Goal: Information Seeking & Learning: Learn about a topic

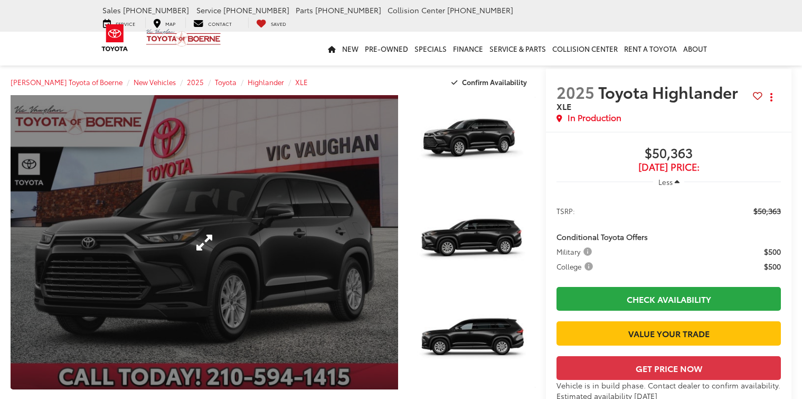
scroll to position [53, 0]
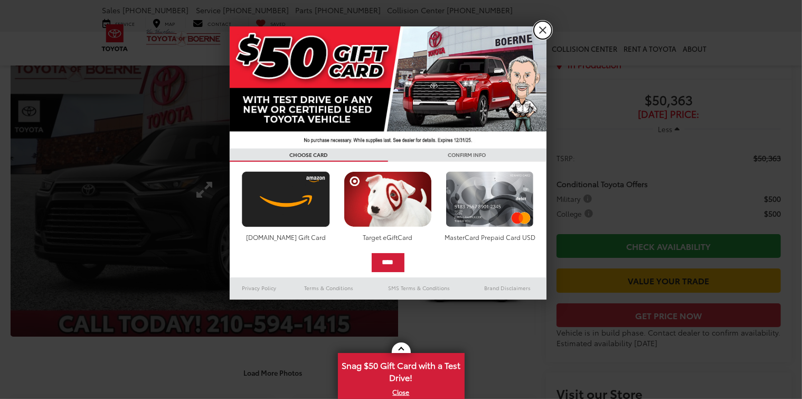
click at [541, 30] on link "X" at bounding box center [543, 30] width 18 height 18
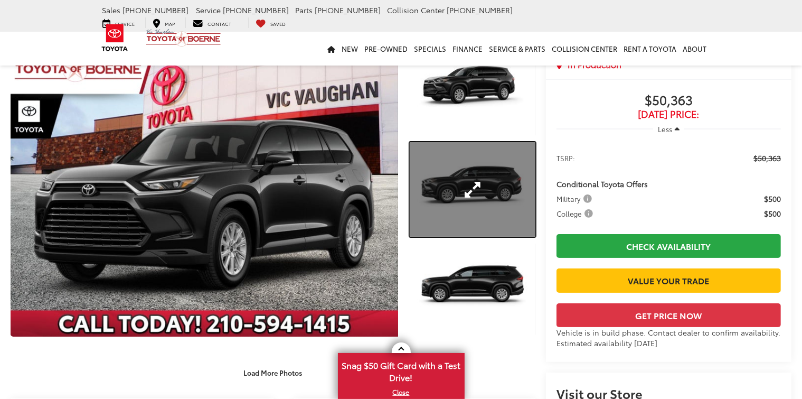
click at [469, 181] on link "Expand Photo 2" at bounding box center [473, 189] width 126 height 94
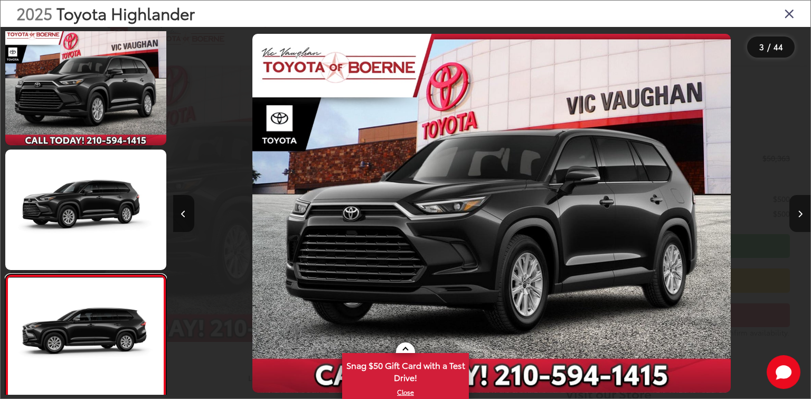
scroll to position [0, 385]
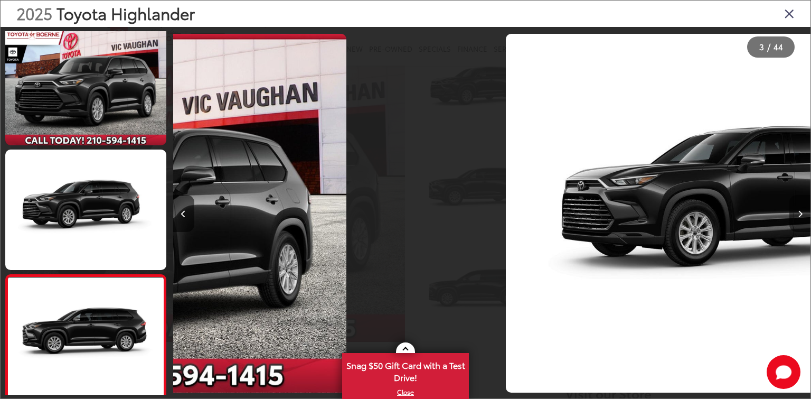
click at [802, 215] on button "Next image" at bounding box center [800, 213] width 21 height 37
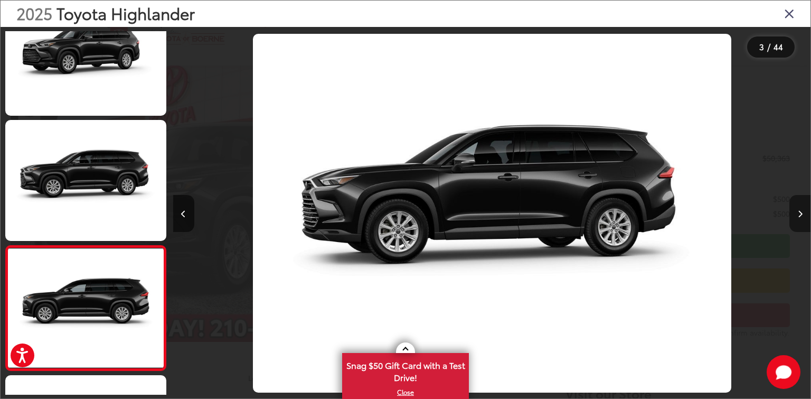
scroll to position [0, 0]
click at [799, 214] on icon "Next image" at bounding box center [800, 213] width 5 height 7
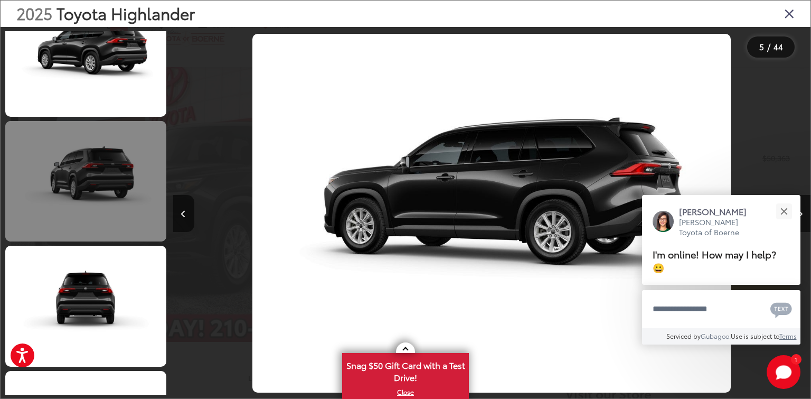
scroll to position [676, 0]
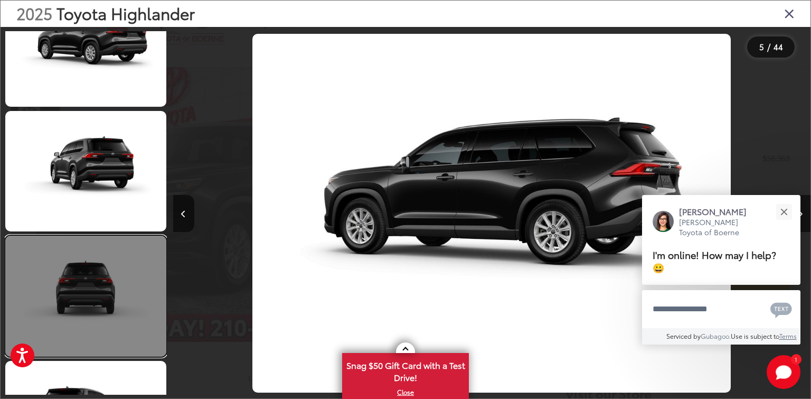
click at [84, 293] on link at bounding box center [85, 296] width 161 height 121
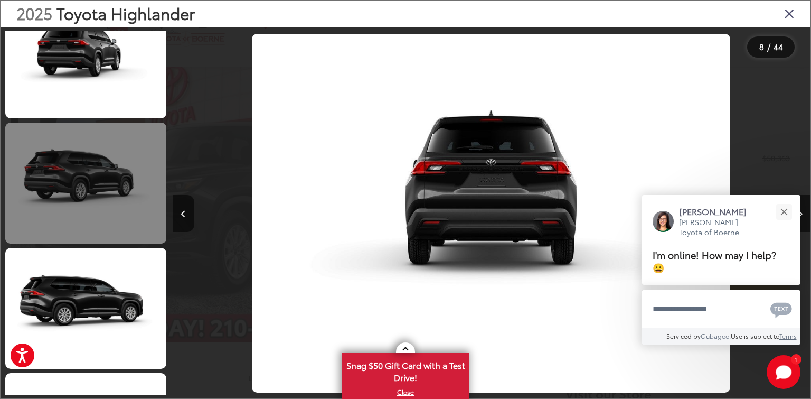
scroll to position [1051, 0]
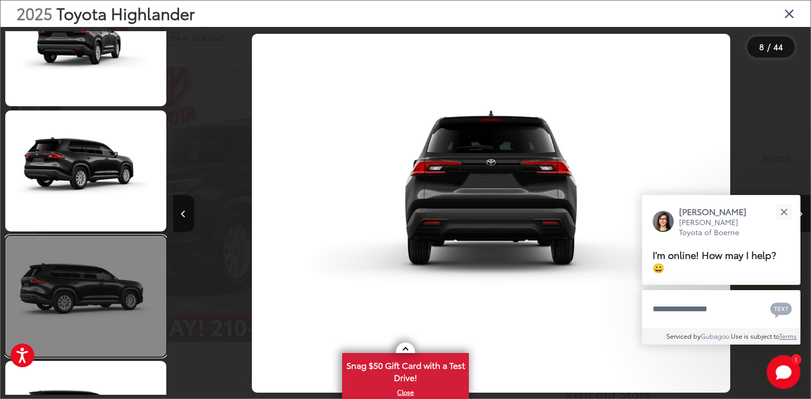
click at [81, 288] on link at bounding box center [85, 296] width 161 height 121
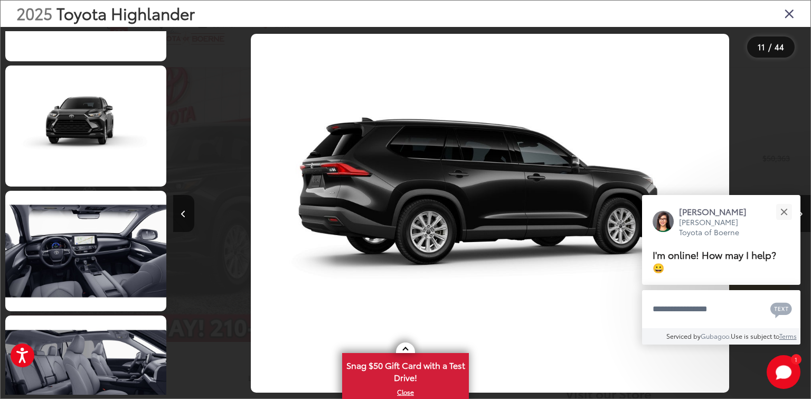
scroll to position [2113, 0]
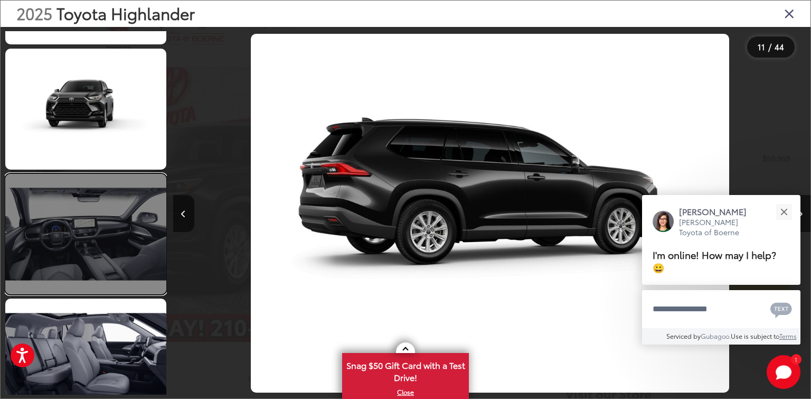
click at [86, 265] on link at bounding box center [85, 234] width 161 height 121
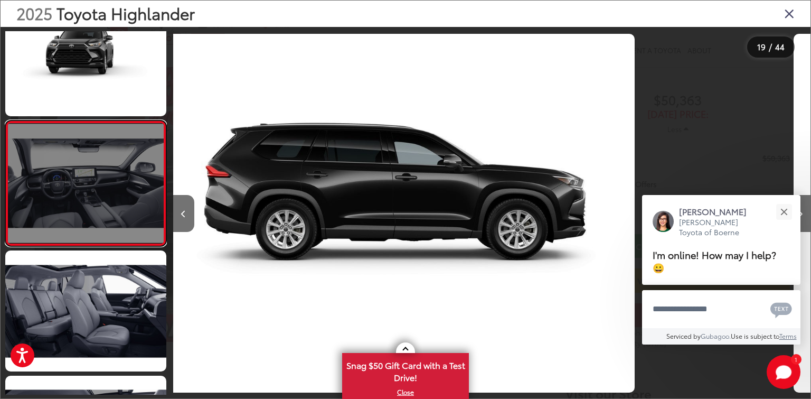
scroll to position [0, 0]
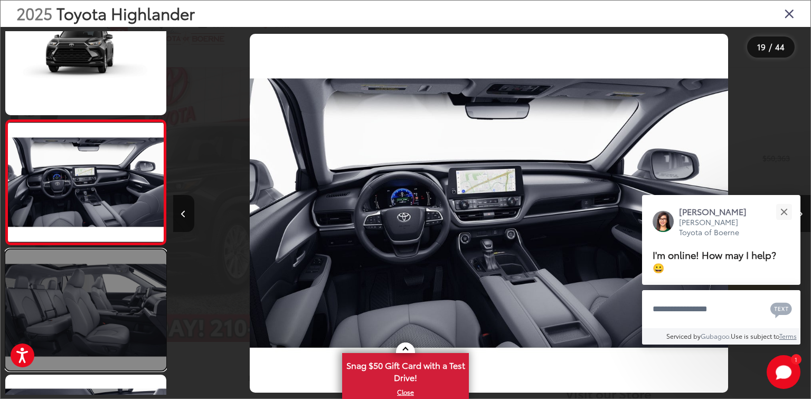
click at [81, 315] on link at bounding box center [85, 309] width 161 height 121
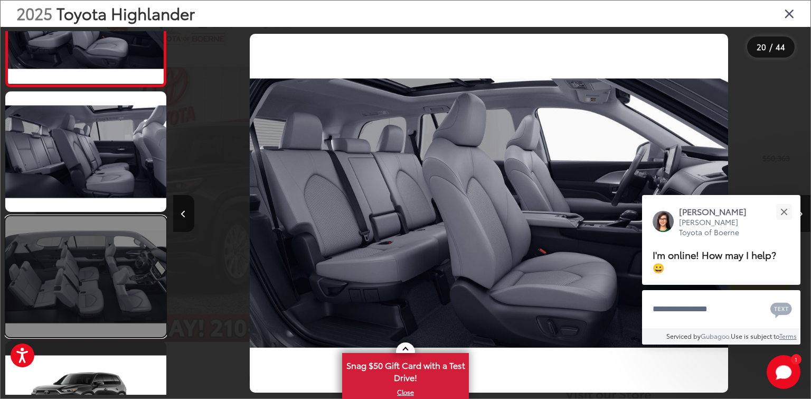
click at [82, 298] on link at bounding box center [85, 276] width 161 height 121
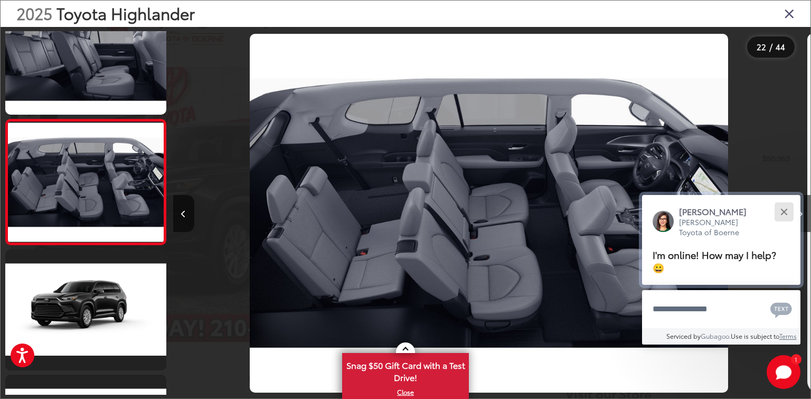
click at [788, 223] on button "Close" at bounding box center [784, 211] width 23 height 23
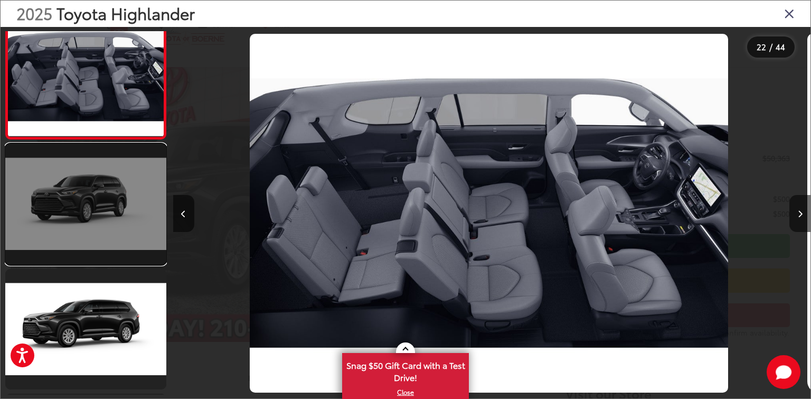
click at [99, 208] on link at bounding box center [85, 204] width 161 height 121
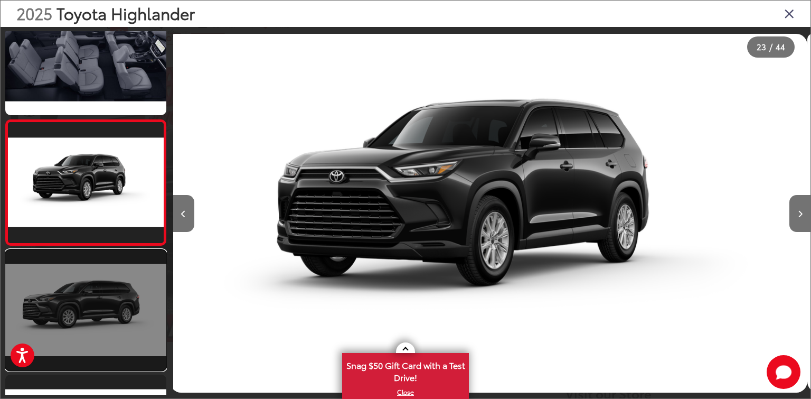
click at [90, 303] on link at bounding box center [85, 310] width 161 height 121
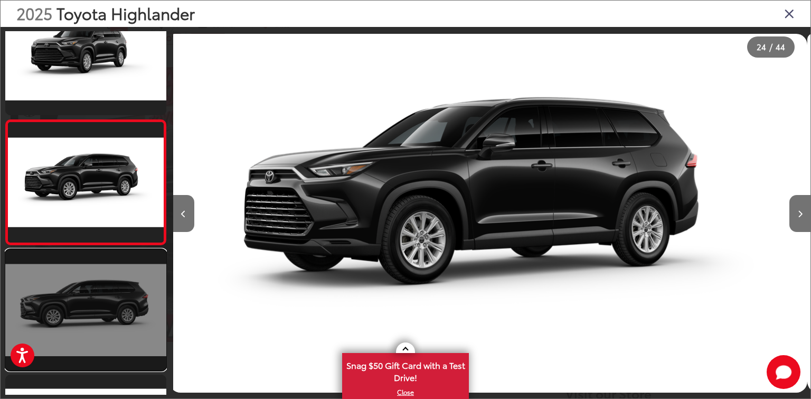
click at [97, 314] on link at bounding box center [85, 309] width 161 height 121
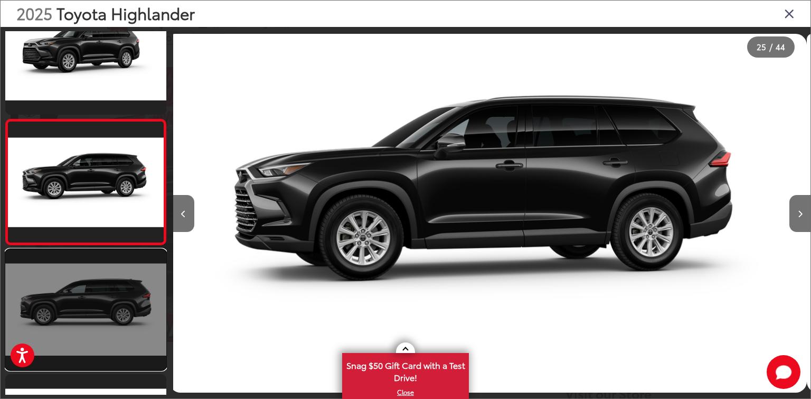
click at [70, 295] on link at bounding box center [85, 309] width 161 height 121
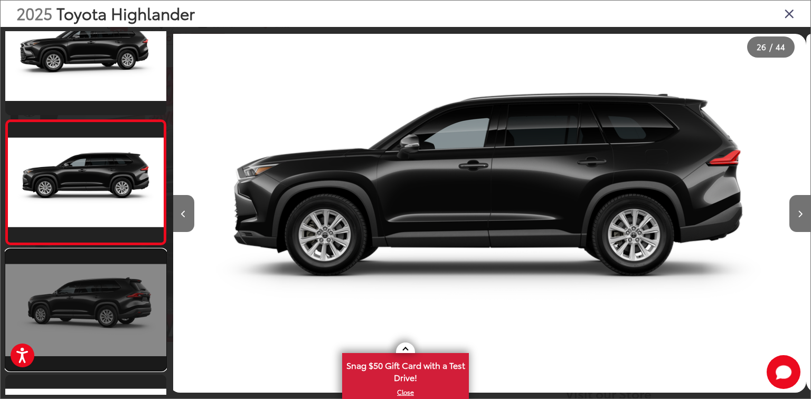
click at [82, 312] on link at bounding box center [85, 309] width 161 height 121
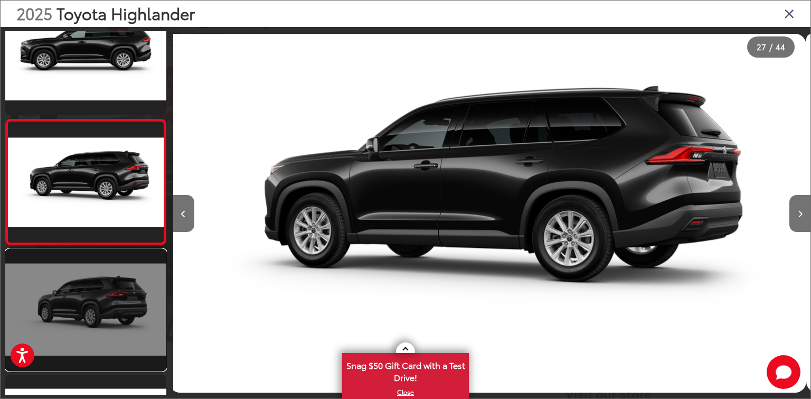
click at [94, 311] on link at bounding box center [85, 309] width 161 height 121
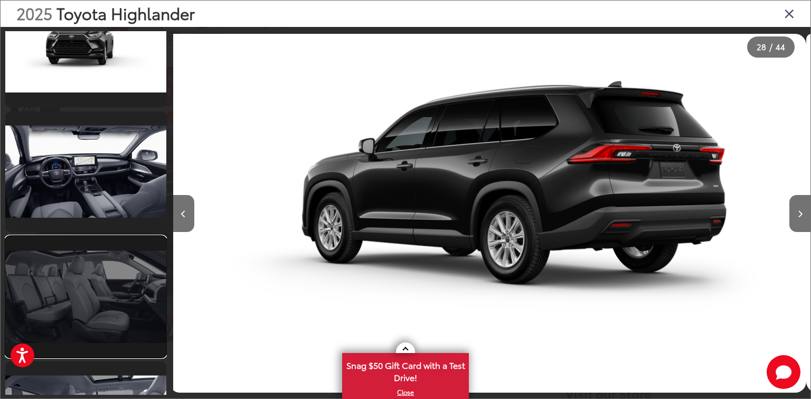
click at [82, 302] on link at bounding box center [85, 296] width 161 height 121
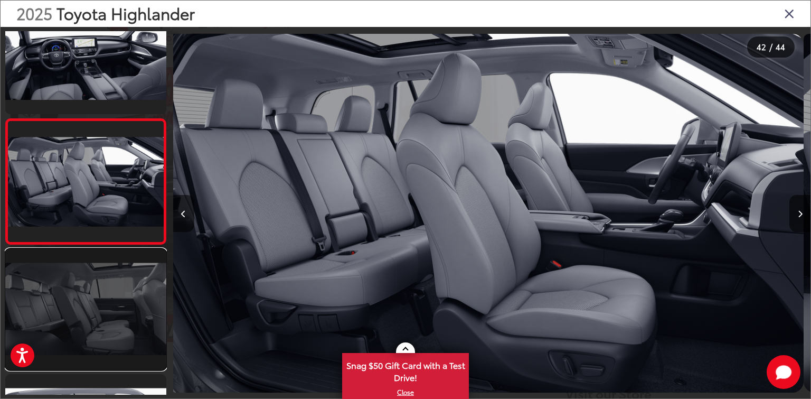
click at [82, 319] on link at bounding box center [85, 309] width 161 height 121
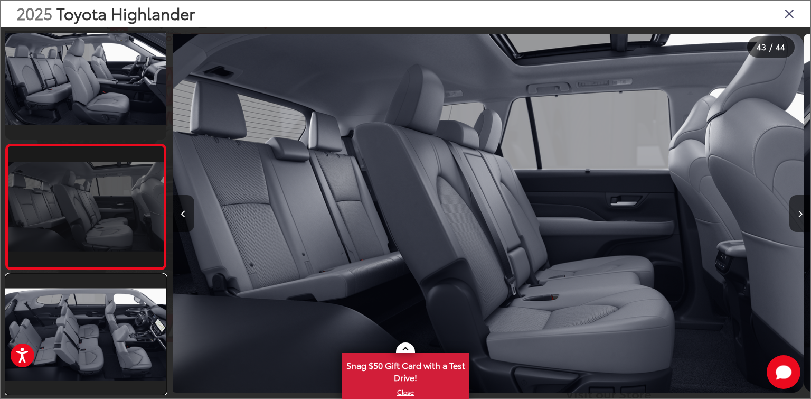
click at [82, 319] on link at bounding box center [85, 334] width 161 height 121
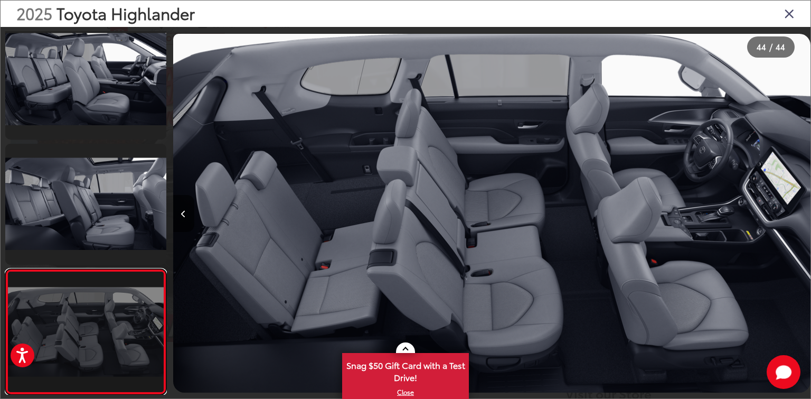
click at [73, 330] on link at bounding box center [85, 332] width 161 height 126
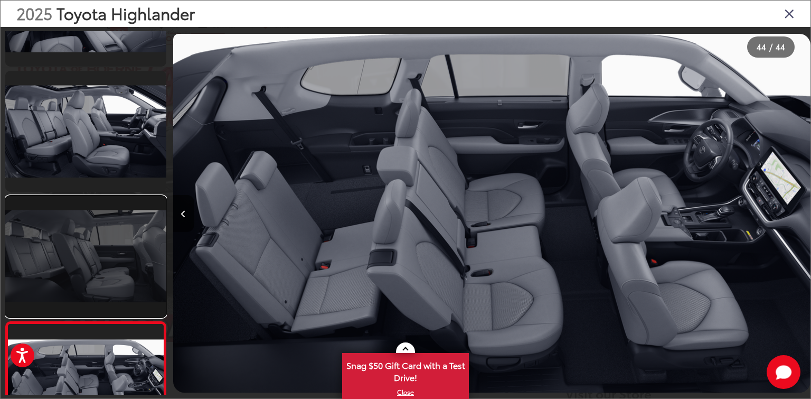
click at [70, 259] on link at bounding box center [85, 256] width 161 height 121
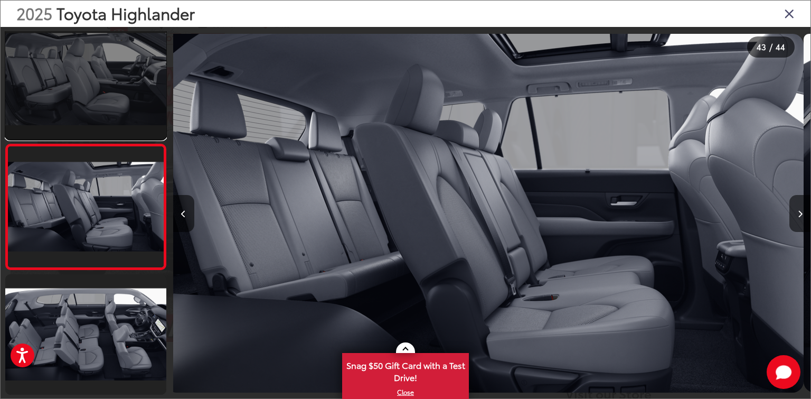
click at [87, 97] on link at bounding box center [85, 78] width 161 height 121
